Goal: Task Accomplishment & Management: Manage account settings

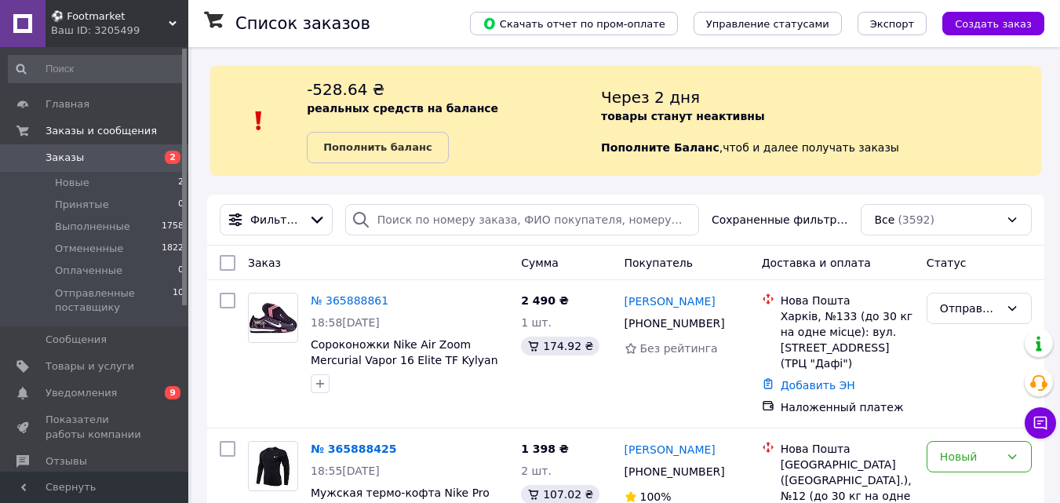
click at [107, 158] on span "Заказы" at bounding box center [95, 158] width 100 height 14
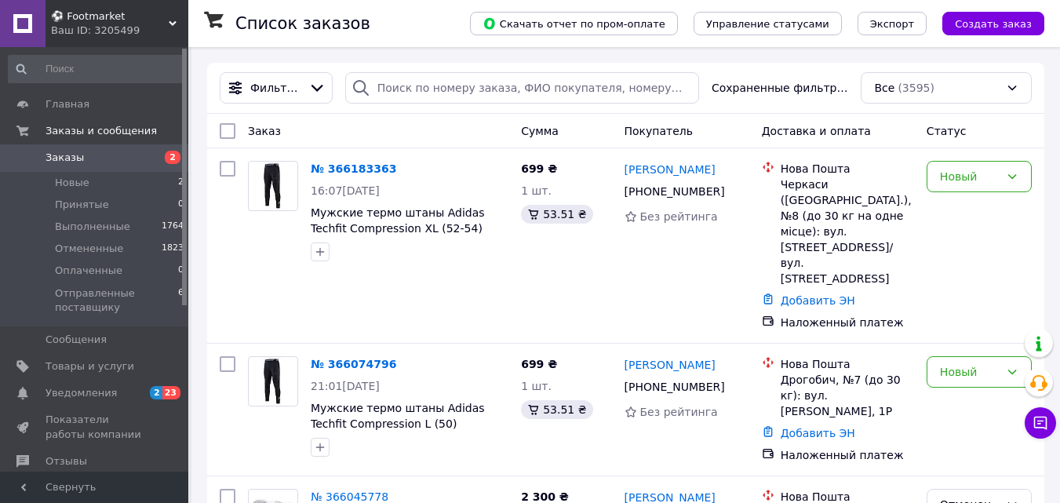
click at [122, 388] on span "Уведомления" at bounding box center [95, 393] width 100 height 14
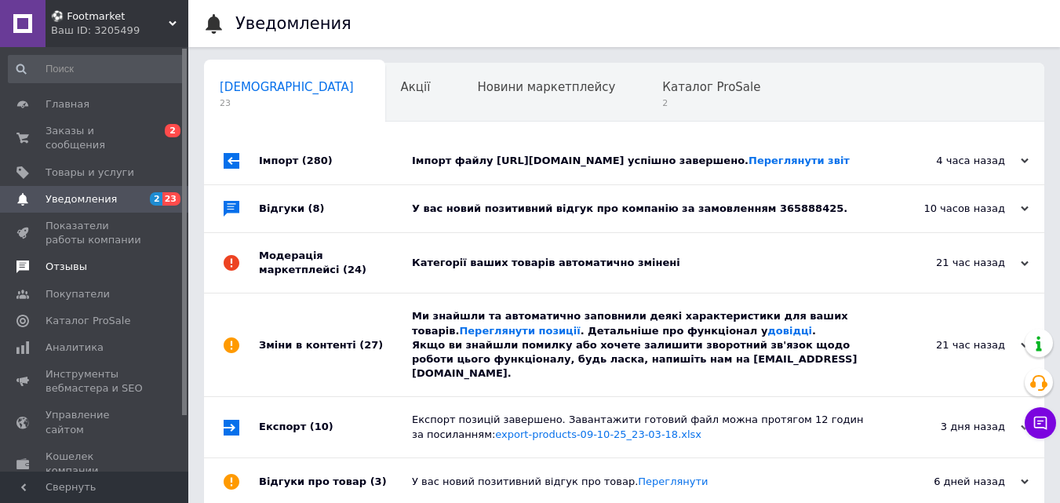
click at [89, 260] on span "Отзывы" at bounding box center [95, 267] width 100 height 14
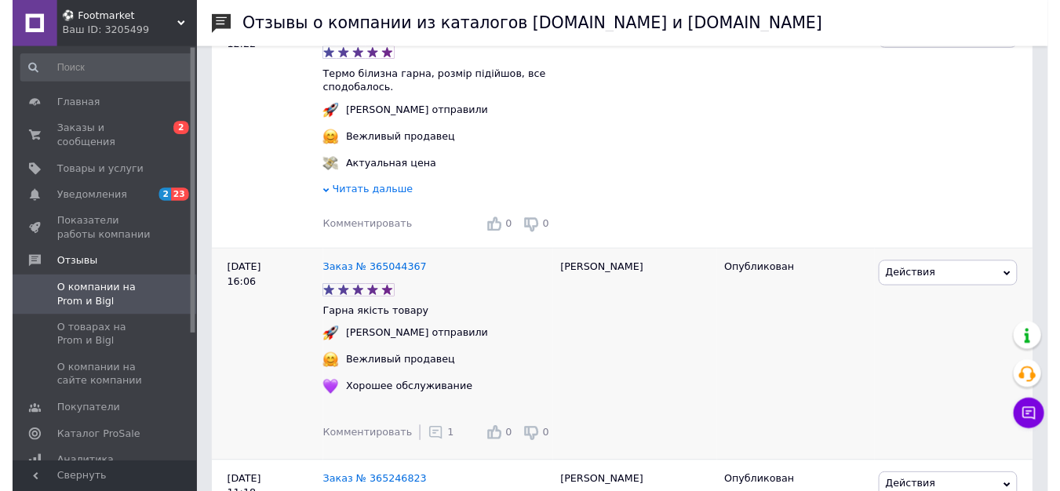
scroll to position [471, 0]
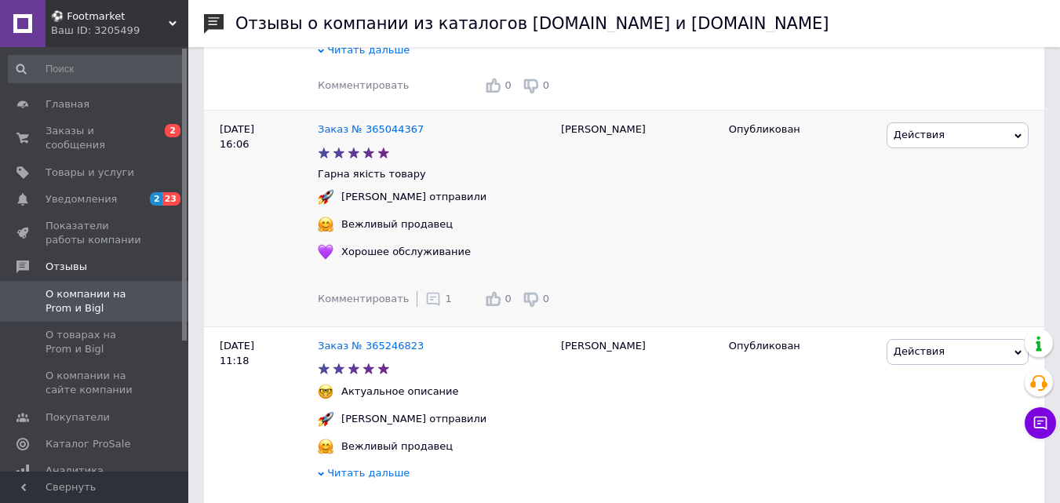
click at [430, 307] on div "1" at bounding box center [438, 299] width 26 height 16
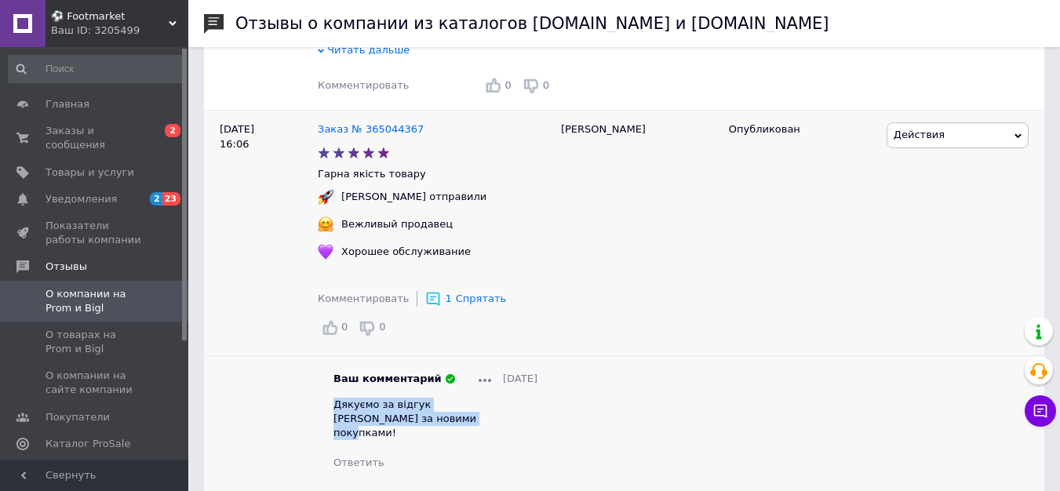
drag, startPoint x: 485, startPoint y: 427, endPoint x: 335, endPoint y: 410, distance: 150.7
click at [335, 410] on div "Дякуємо за відгук [PERSON_NAME] за новими покупками!" at bounding box center [435, 419] width 204 height 43
copy span "Дякуємо за відгук [PERSON_NAME] за новими покупками!"
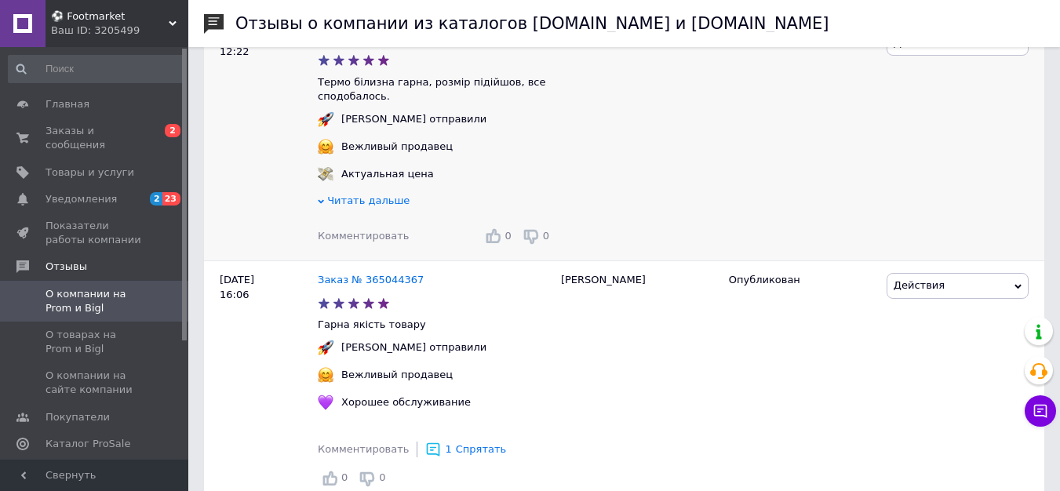
scroll to position [314, 0]
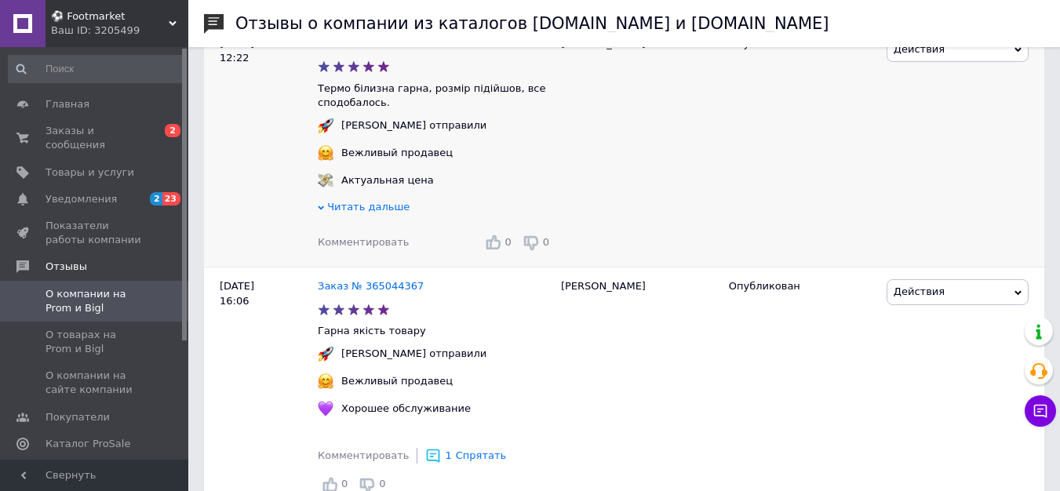
click at [364, 248] on span "Комментировать" at bounding box center [363, 242] width 91 height 12
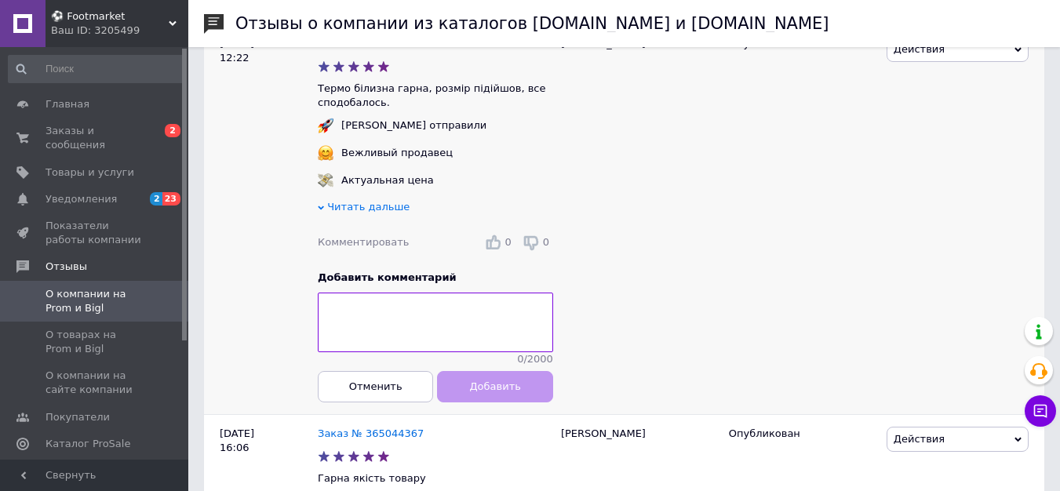
click at [380, 333] on textarea at bounding box center [435, 323] width 235 height 60
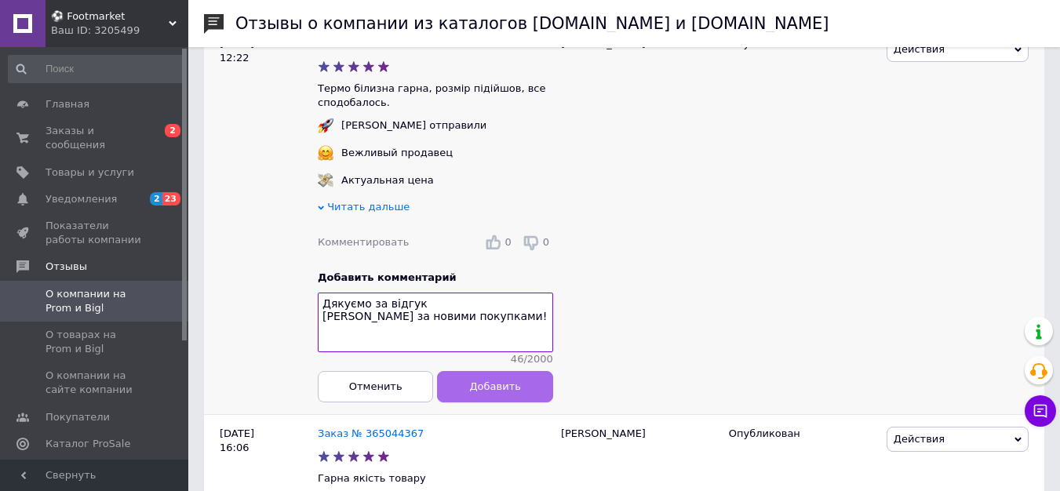
type textarea "Дякуємо за відгук [PERSON_NAME] за новими покупками!"
click at [463, 387] on button "Добавить" at bounding box center [495, 386] width 115 height 31
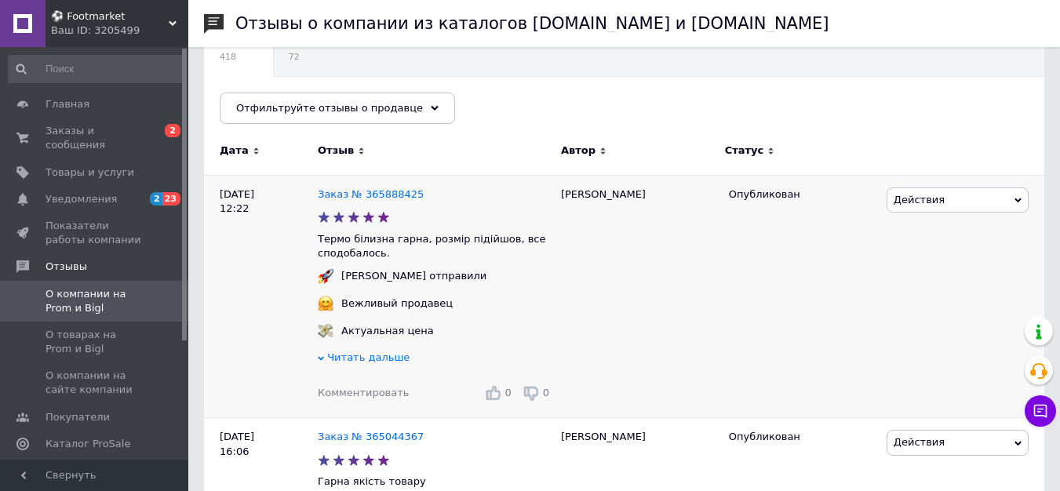
scroll to position [157, 0]
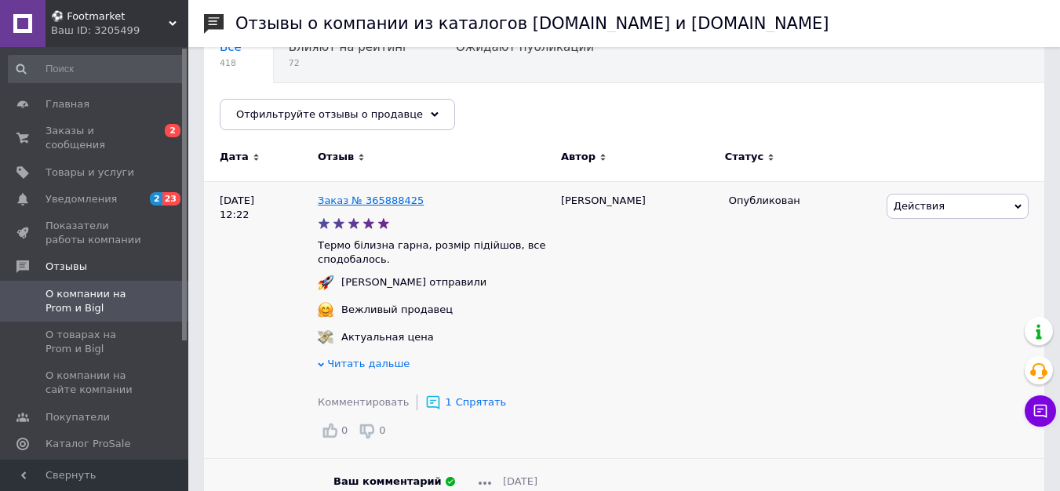
click at [369, 202] on link "Заказ № 365888425" at bounding box center [371, 201] width 106 height 12
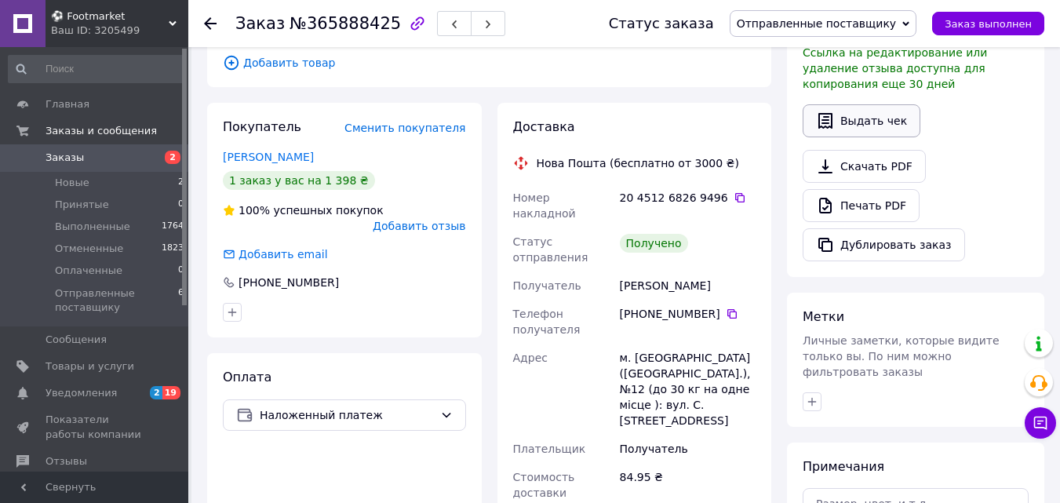
scroll to position [471, 0]
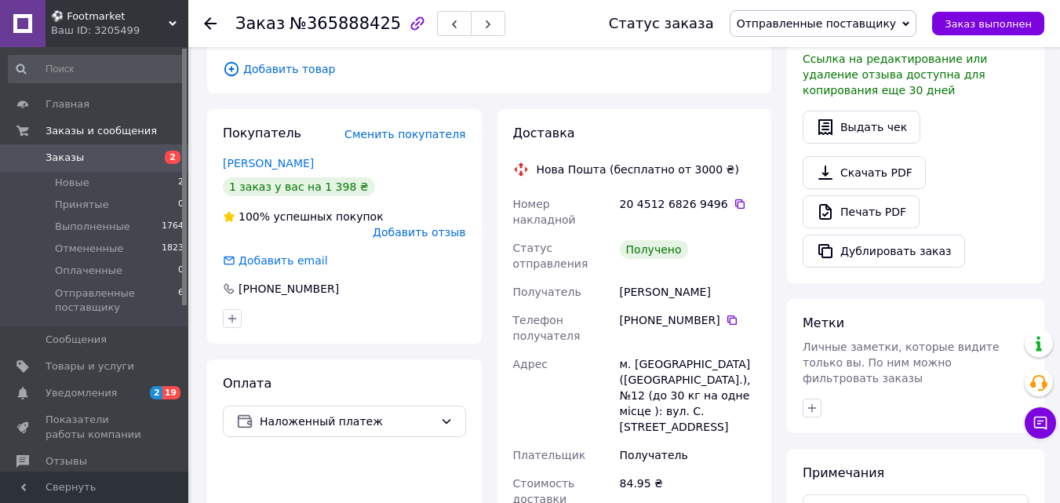
click at [854, 15] on span "Отправленные поставщику" at bounding box center [823, 23] width 187 height 27
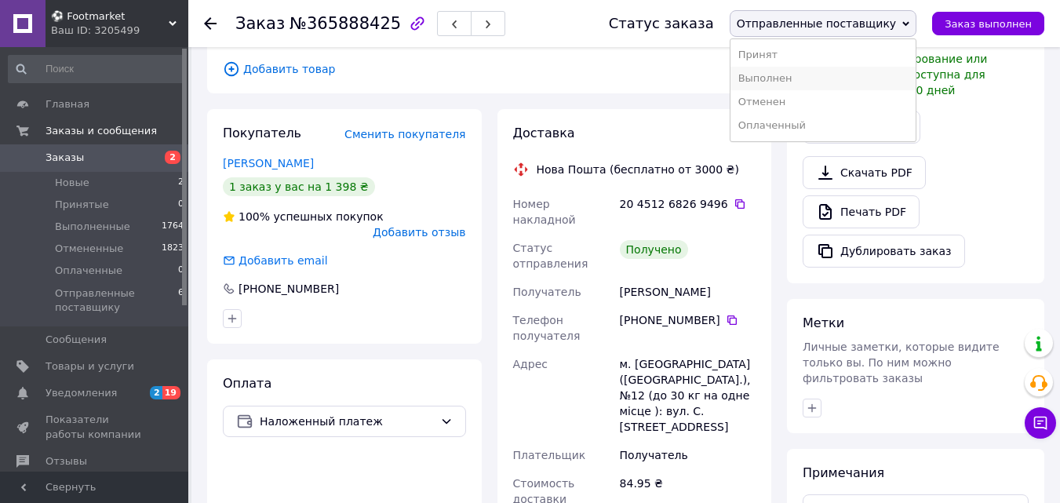
click at [824, 84] on li "Выполнен" at bounding box center [822, 79] width 185 height 24
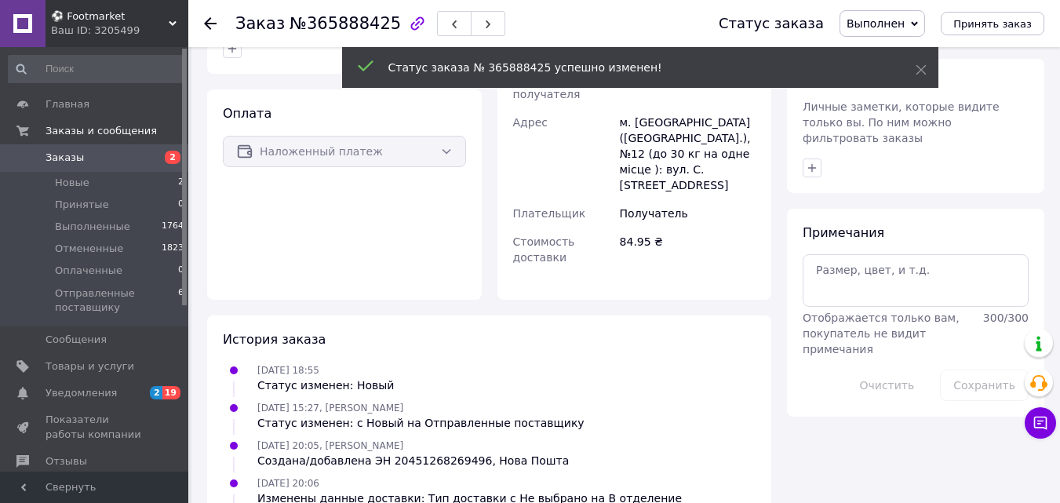
scroll to position [717, 0]
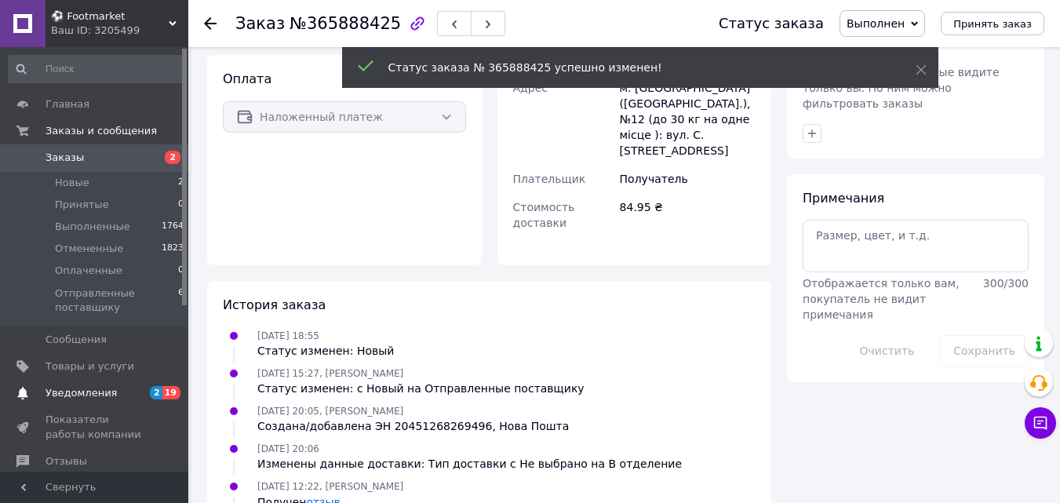
click at [96, 395] on span "Уведомления" at bounding box center [80, 393] width 71 height 14
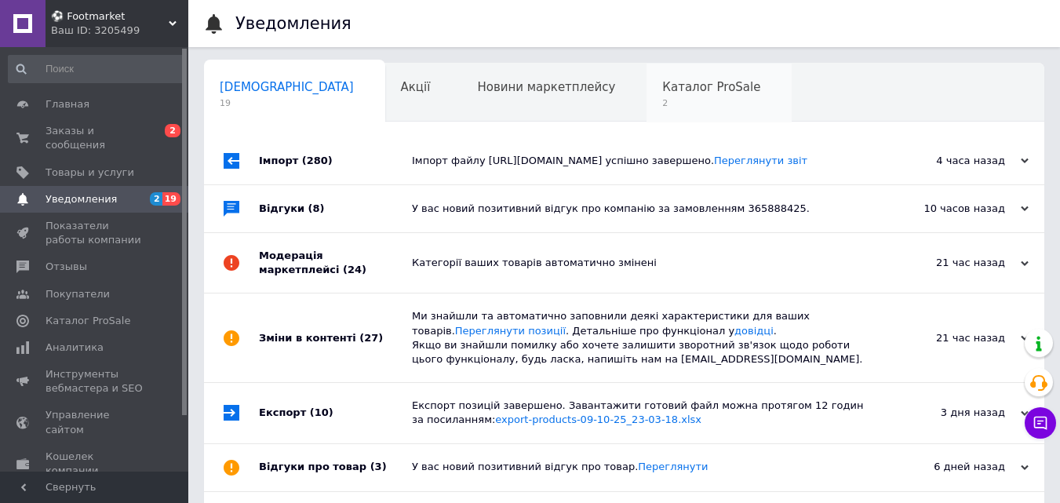
click at [650, 73] on div "Каталог ProSale 2" at bounding box center [718, 94] width 145 height 60
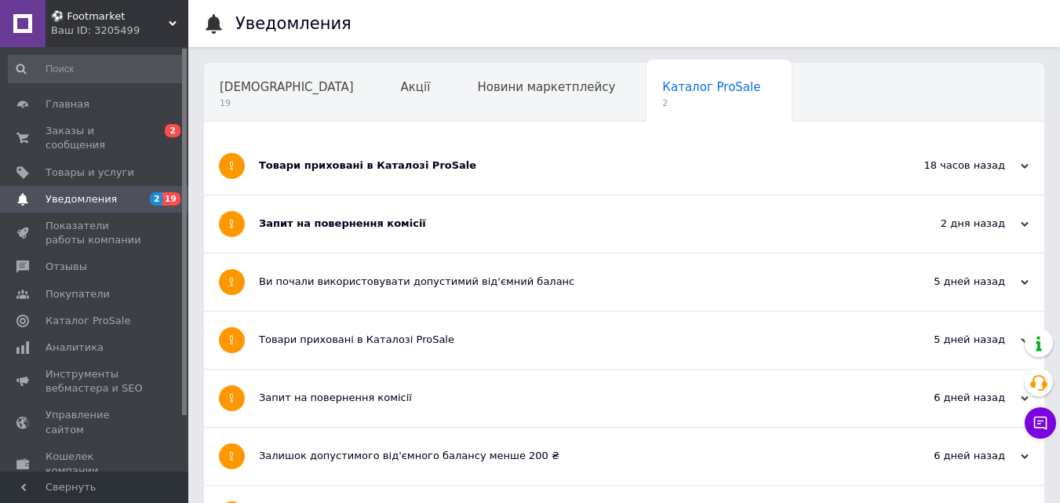
click at [457, 176] on div "Товари приховані в Каталозі ProSale" at bounding box center [565, 165] width 613 height 57
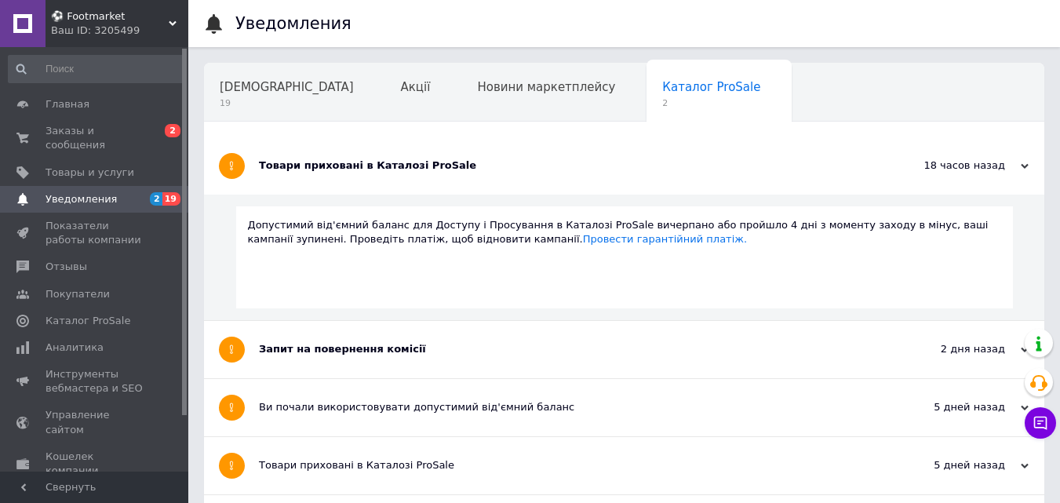
click at [453, 177] on div "Товари приховані в Каталозі ProSale" at bounding box center [565, 165] width 613 height 57
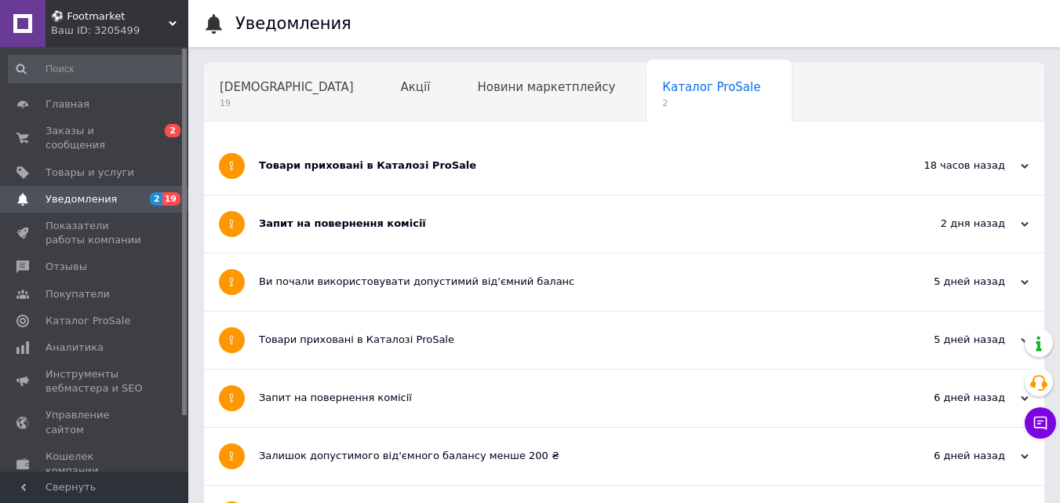
click at [398, 237] on div "Запит на повернення комісії" at bounding box center [565, 223] width 613 height 57
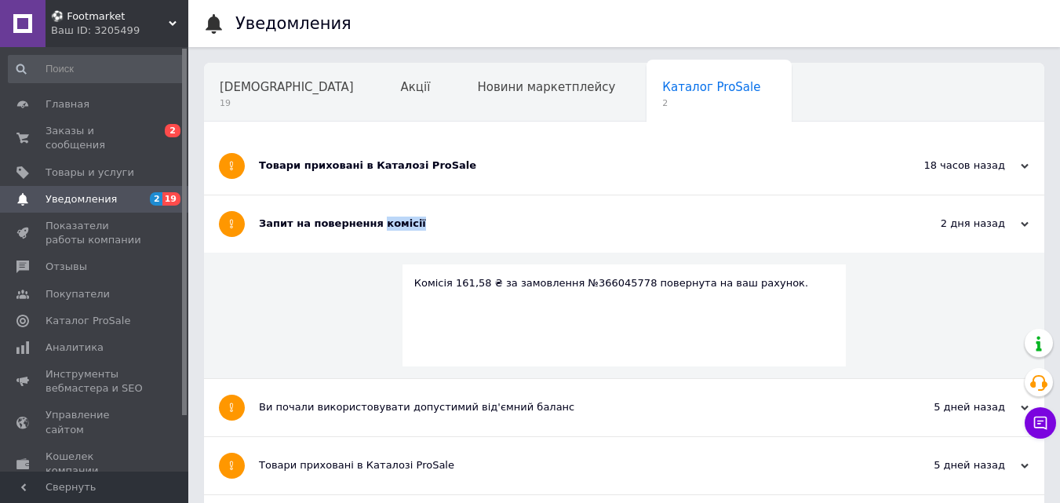
click at [398, 236] on div "Запит на повернення комісії" at bounding box center [565, 223] width 613 height 57
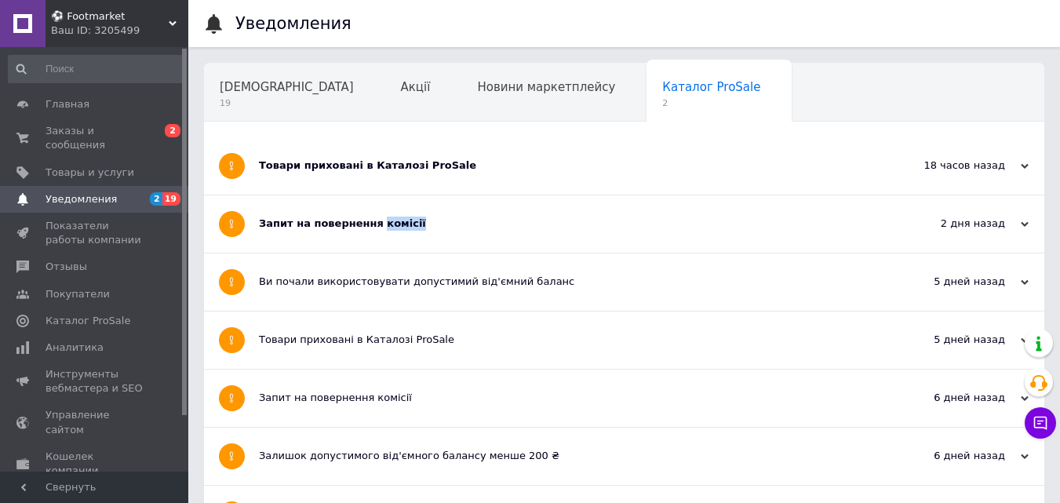
click at [87, 192] on span "Уведомления" at bounding box center [80, 199] width 71 height 14
click at [103, 131] on span "Заказы и сообщения" at bounding box center [95, 138] width 100 height 28
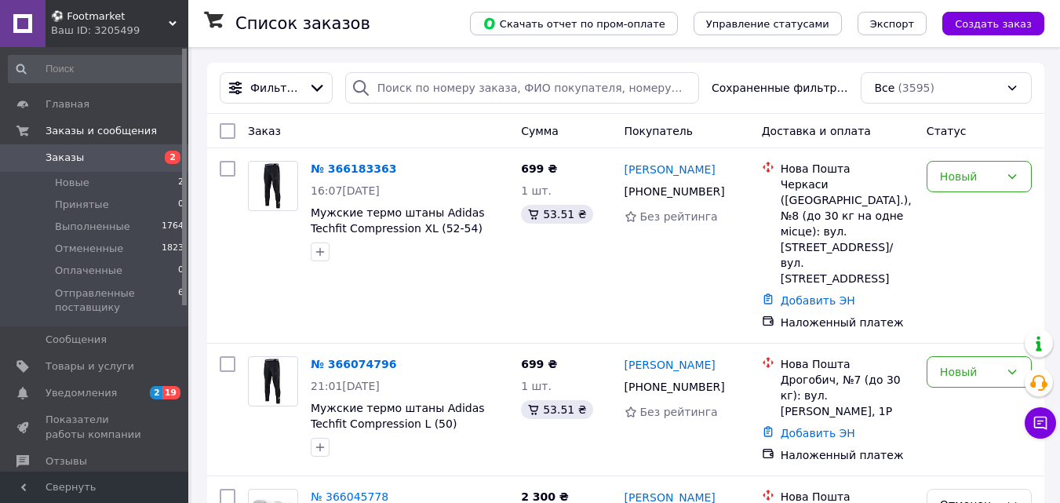
click at [119, 163] on span "Заказы" at bounding box center [95, 158] width 100 height 14
